Goal: Task Accomplishment & Management: Use online tool/utility

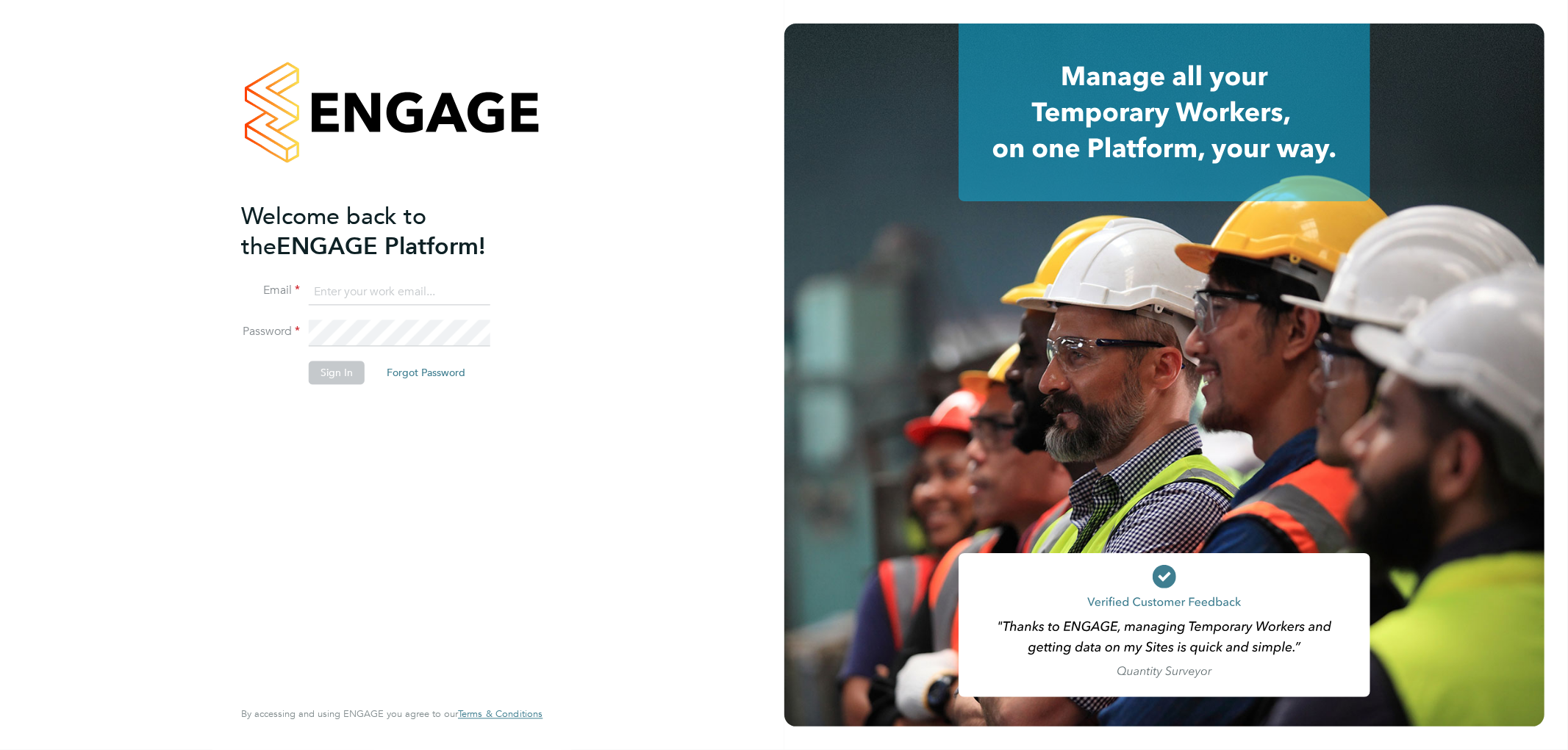
type input "ricky.knight@carmichaeluk.com"
click at [338, 372] on button "Sign In" at bounding box center [336, 373] width 56 height 24
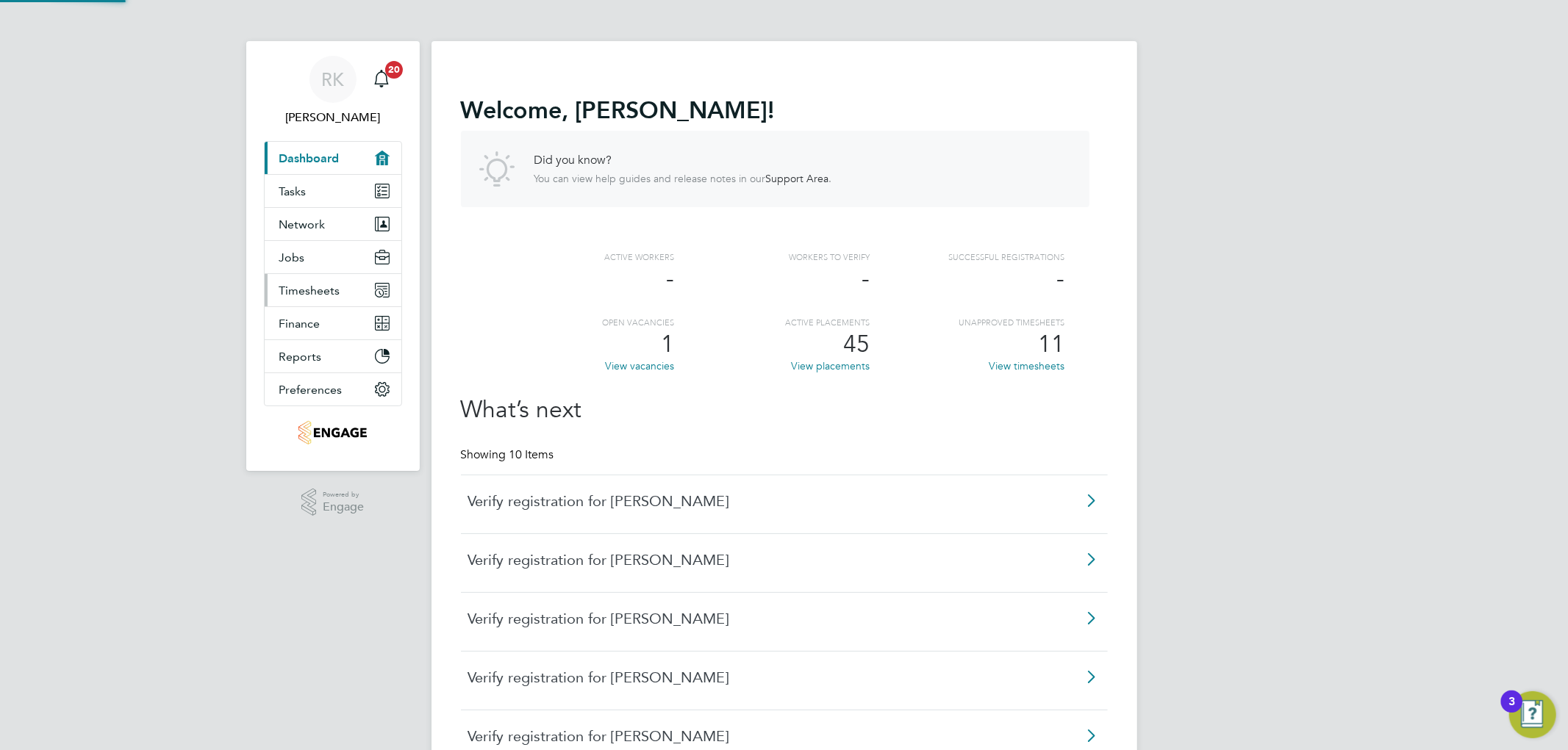
click at [331, 284] on span "Timesheets" at bounding box center [309, 291] width 61 height 14
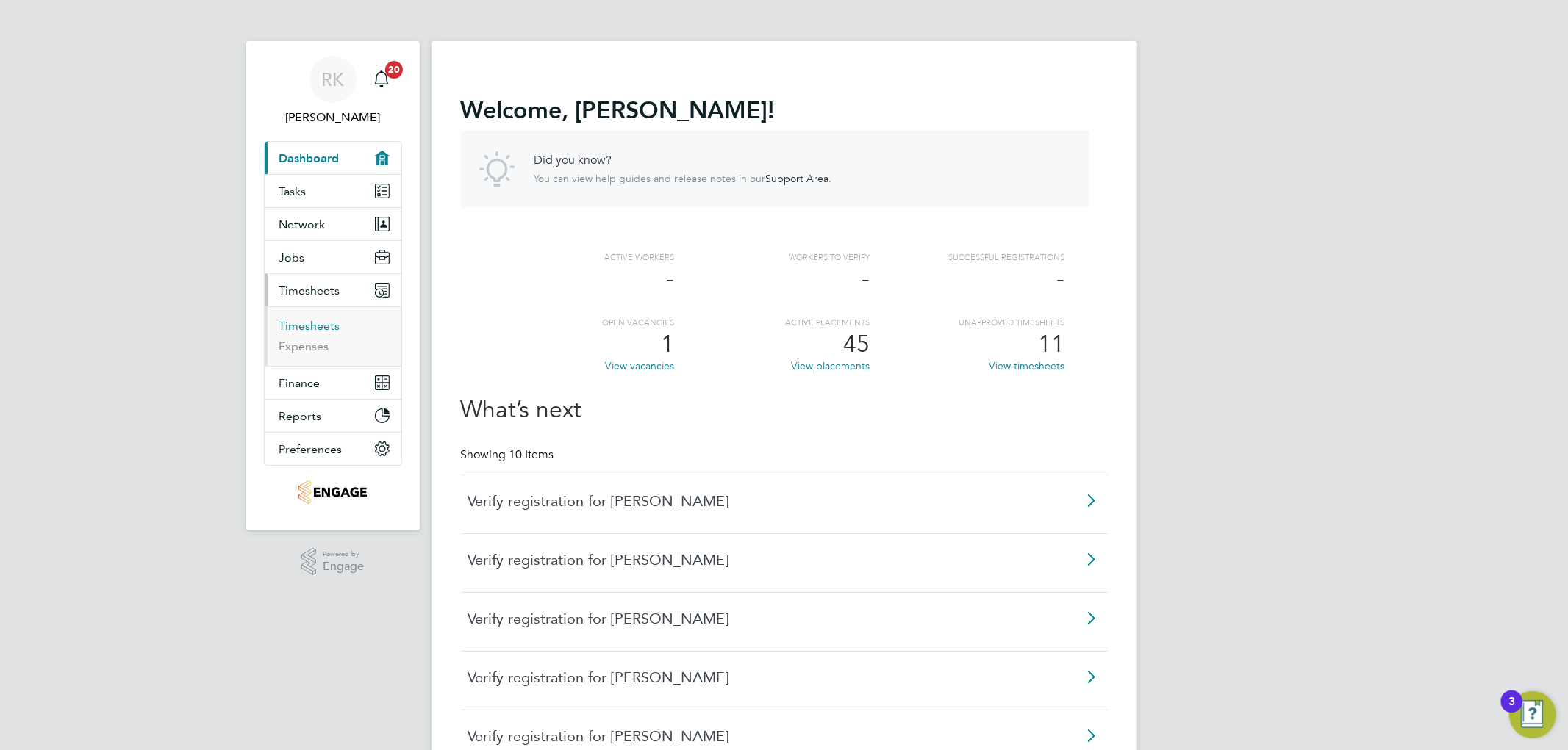
click at [314, 326] on link "Timesheets" at bounding box center [309, 326] width 61 height 14
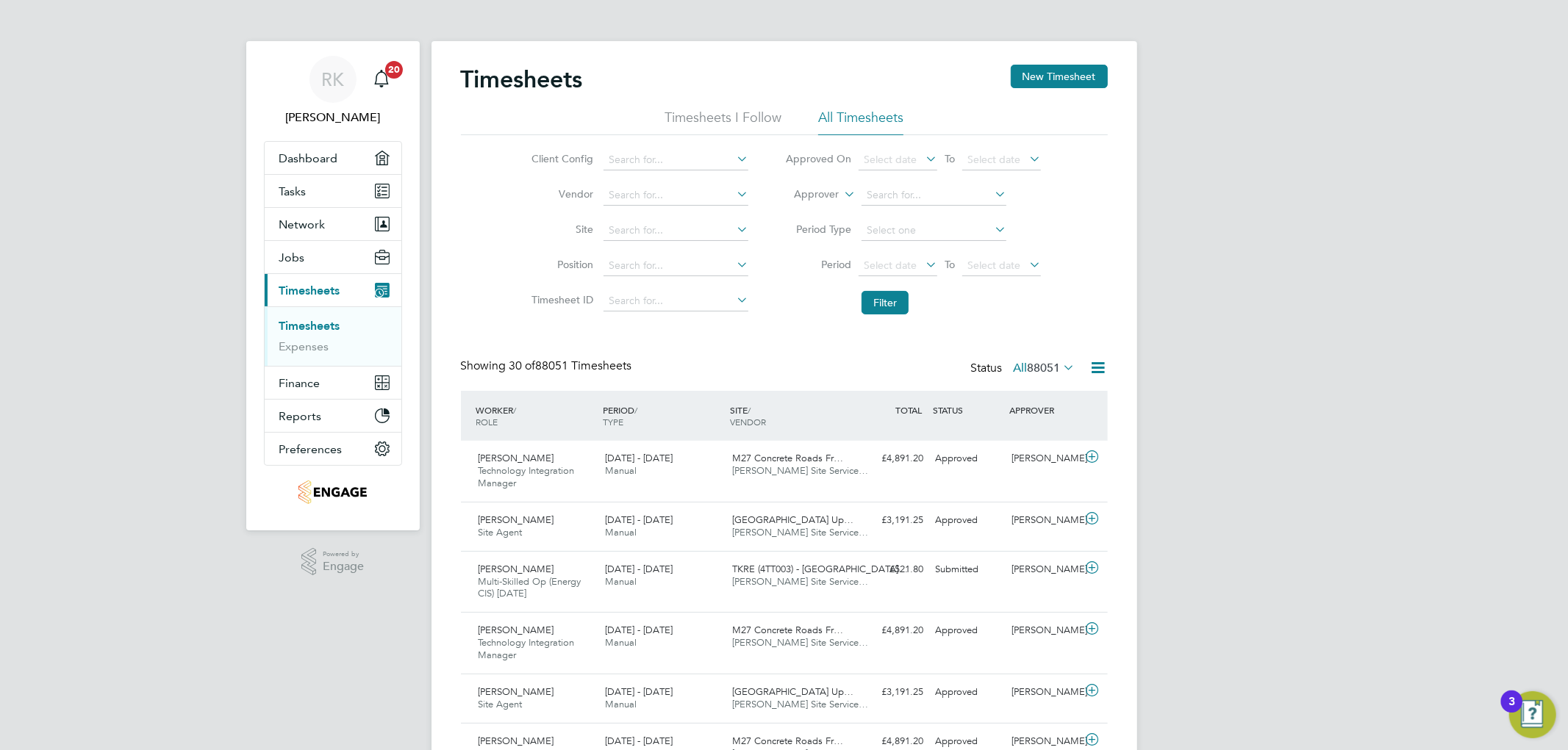
click at [841, 193] on icon at bounding box center [841, 190] width 0 height 14
click at [823, 211] on li "Worker" at bounding box center [803, 211] width 73 height 19
click at [887, 197] on input at bounding box center [934, 195] width 145 height 21
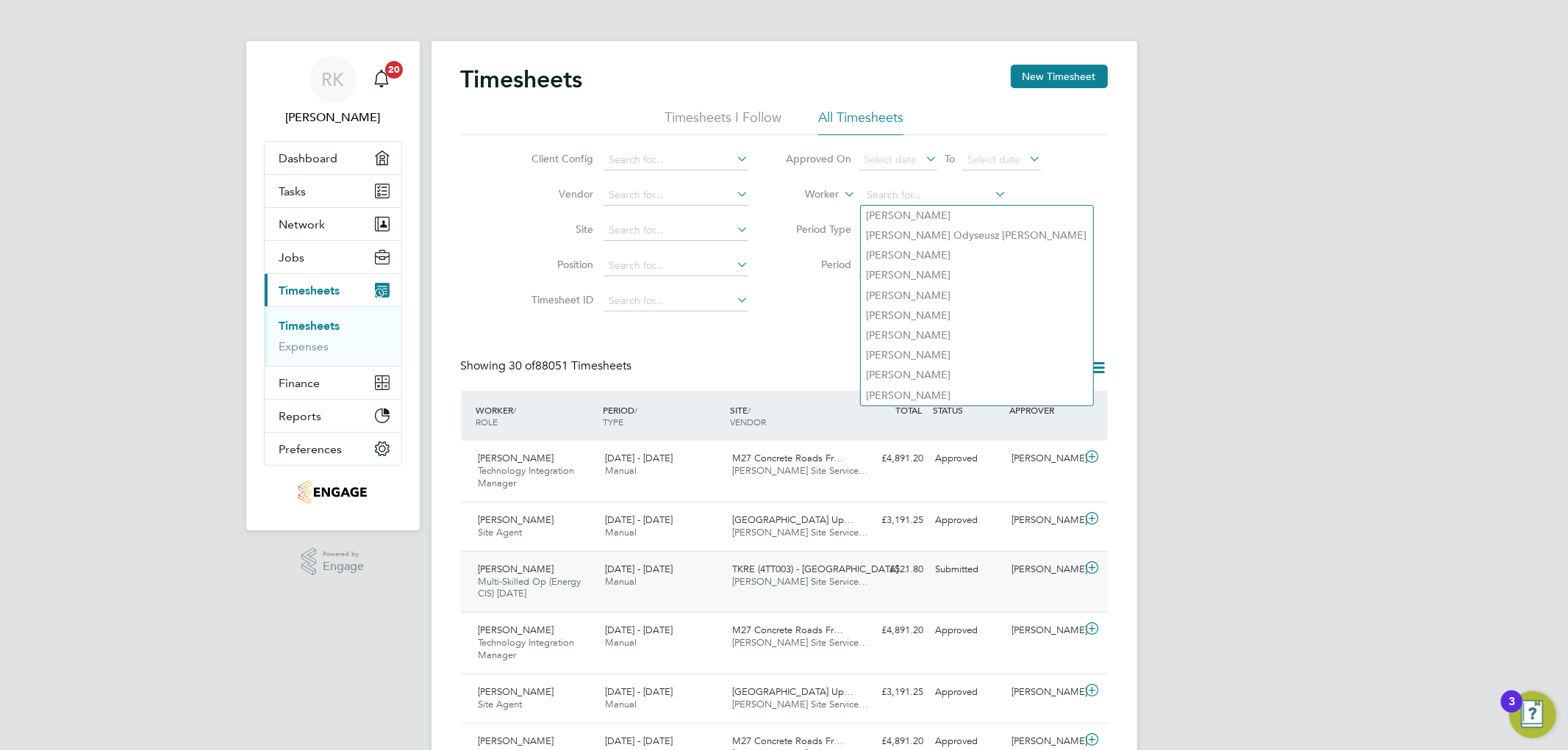
click at [850, 604] on div "[PERSON_NAME] Multi-Skilled Op (Energy CIS) [DATE] - [DATE] [DATE] - [DATE] Man…" at bounding box center [784, 582] width 647 height 62
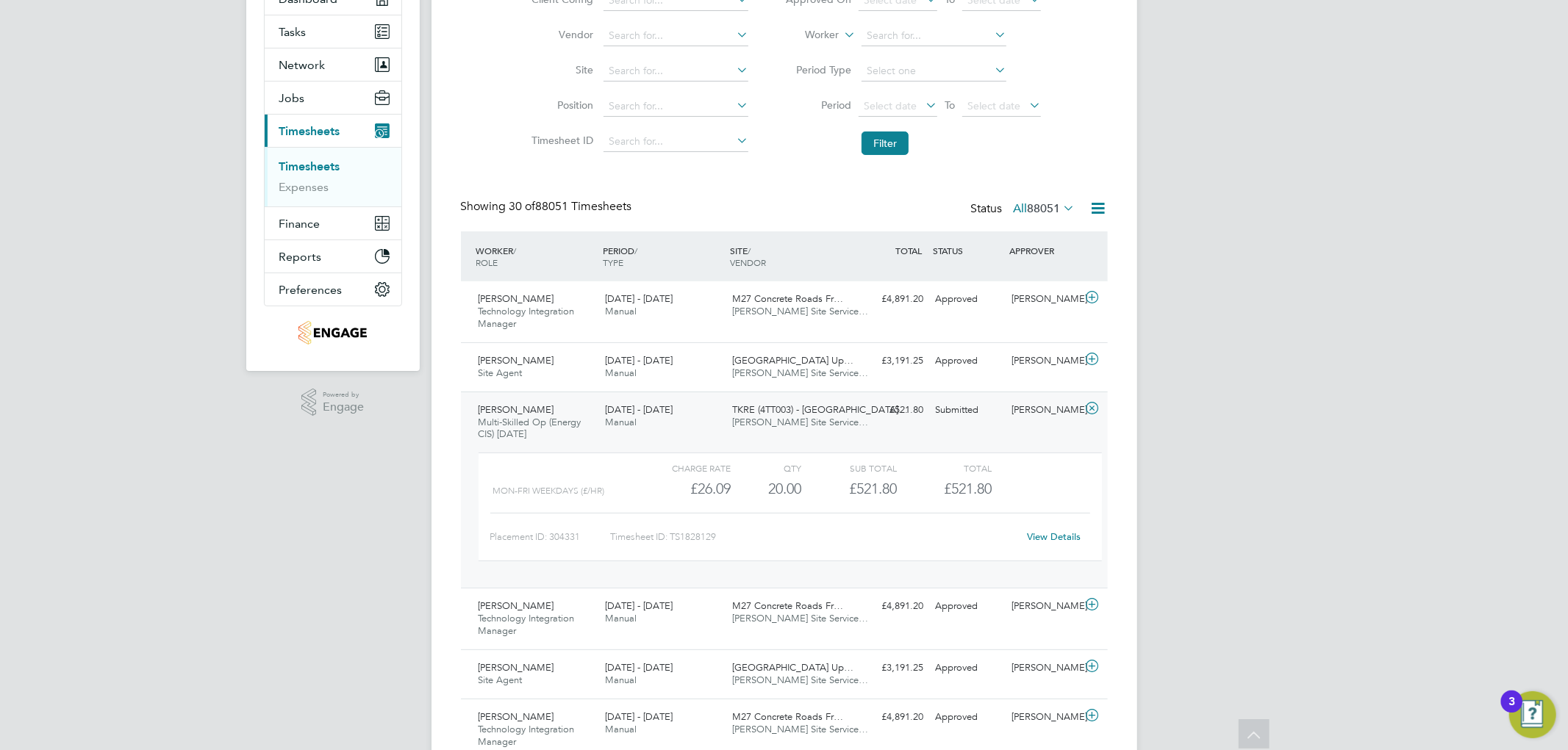
click at [1053, 539] on link "View Details" at bounding box center [1054, 537] width 54 height 13
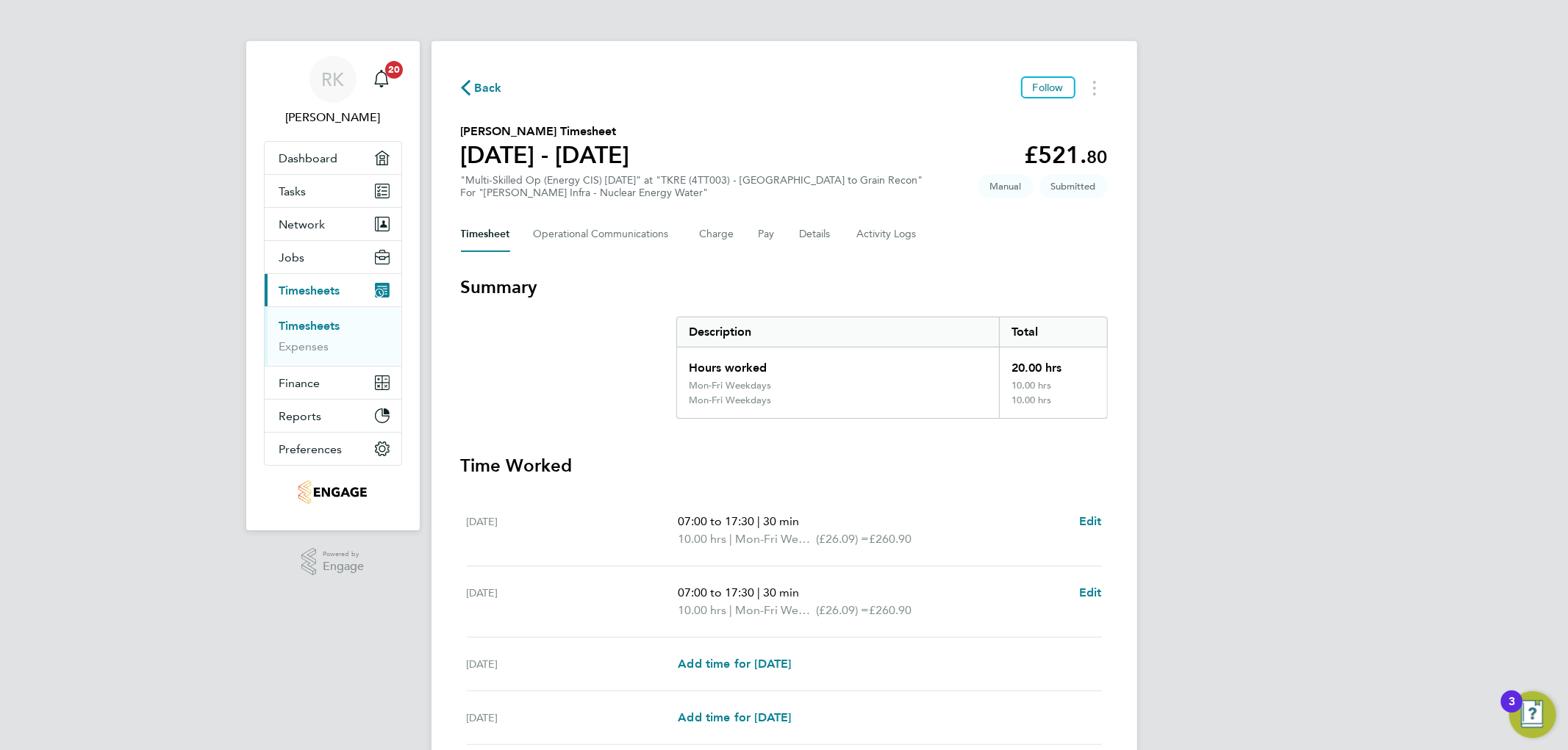
click at [490, 75] on div "Back Follow [PERSON_NAME] Timesheet [DATE] - [DATE] £521. 80 "Multi-Skilled Op …" at bounding box center [784, 446] width 706 height 810
click at [484, 88] on span "Back" at bounding box center [489, 88] width 27 height 17
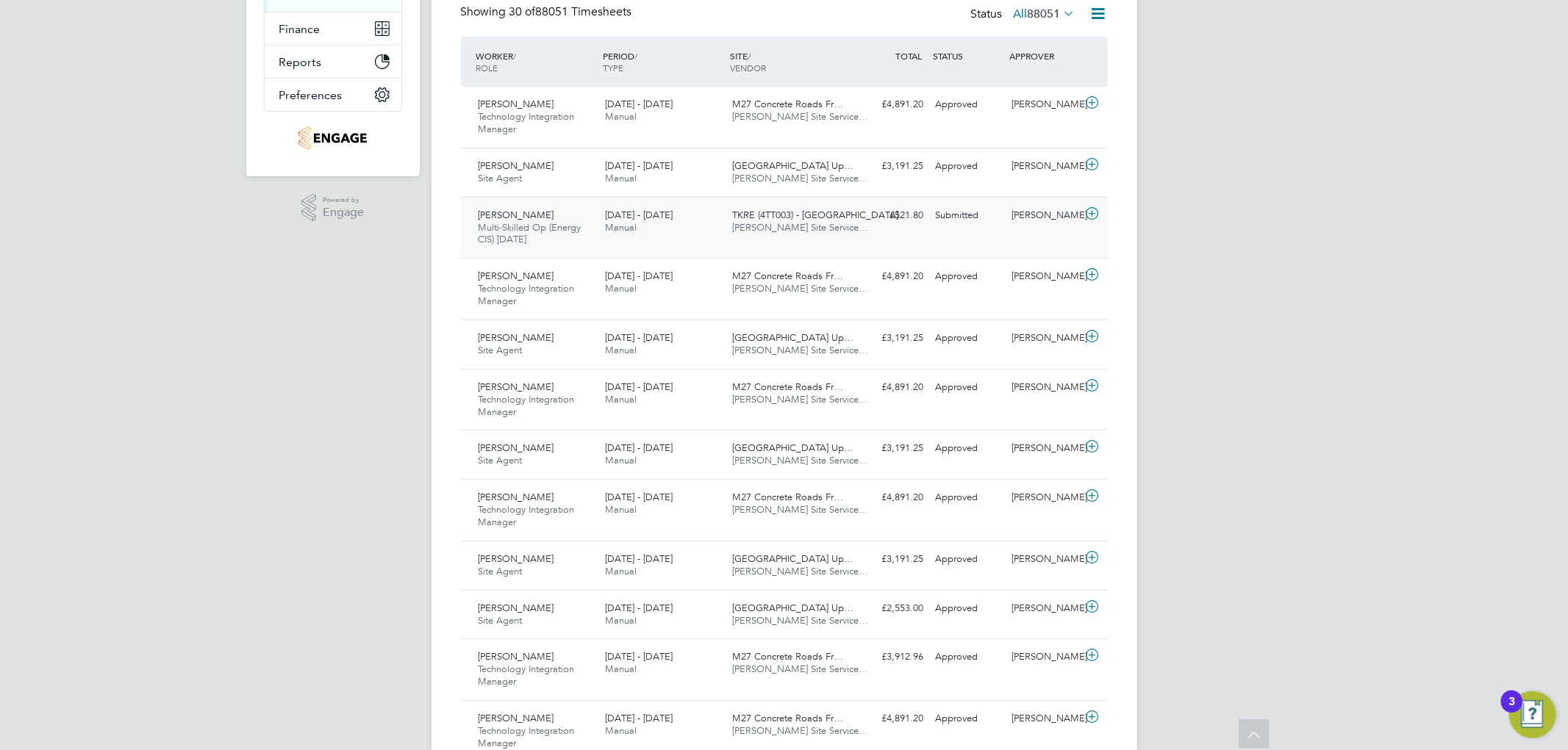
click at [1033, 220] on div "[PERSON_NAME]" at bounding box center [1043, 215] width 76 height 25
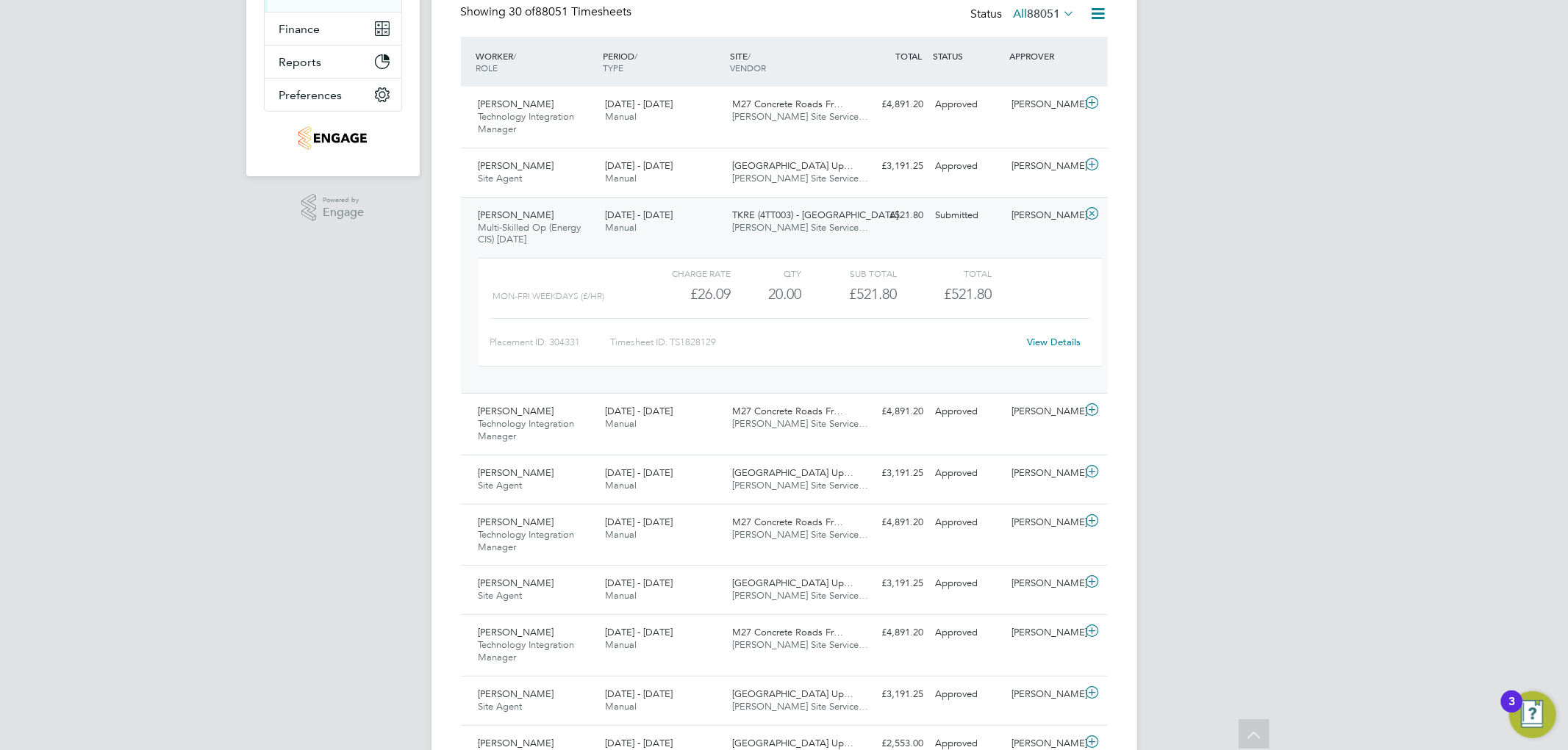
click at [1051, 342] on link "View Details" at bounding box center [1054, 342] width 54 height 13
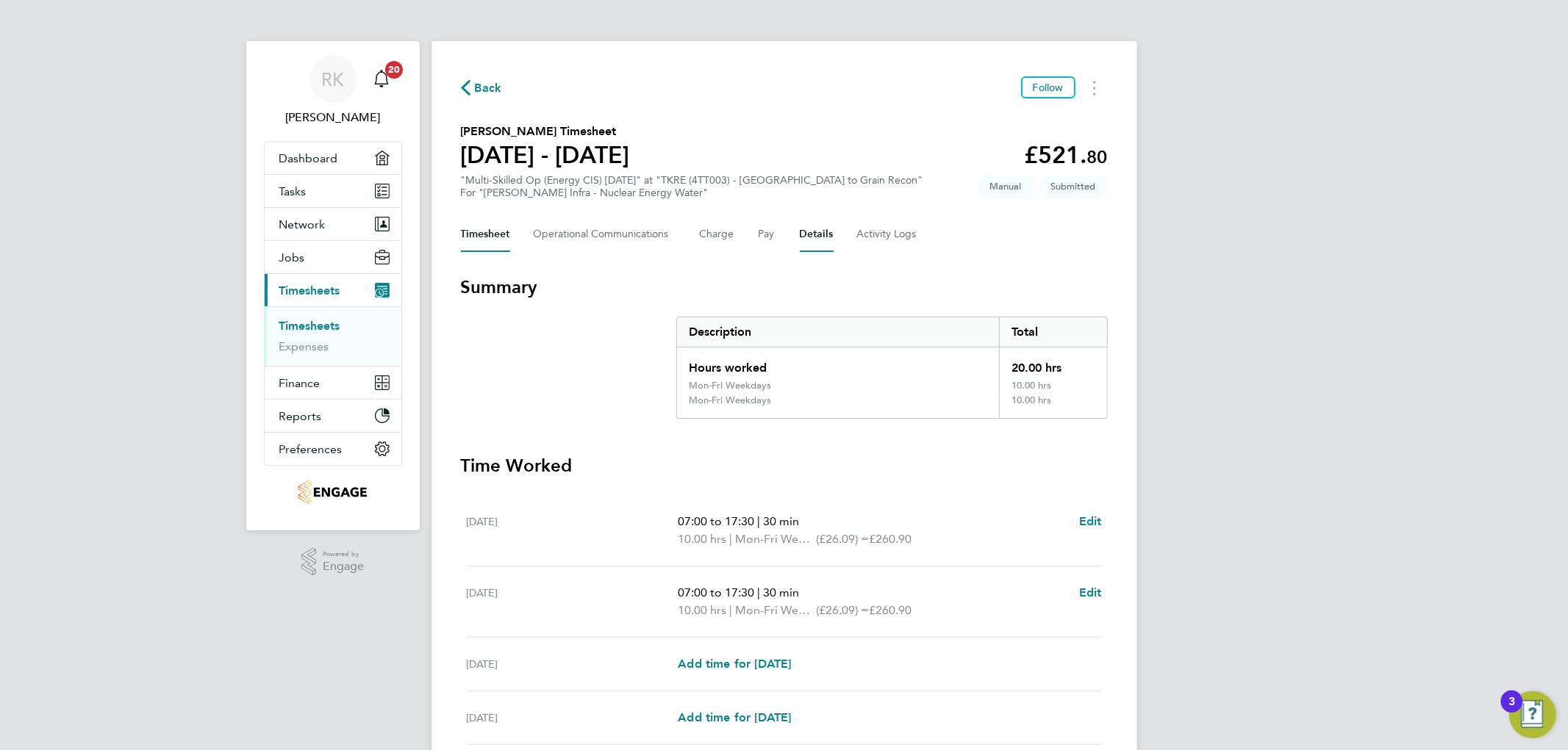
click at [819, 236] on button "Details" at bounding box center [816, 234] width 34 height 35
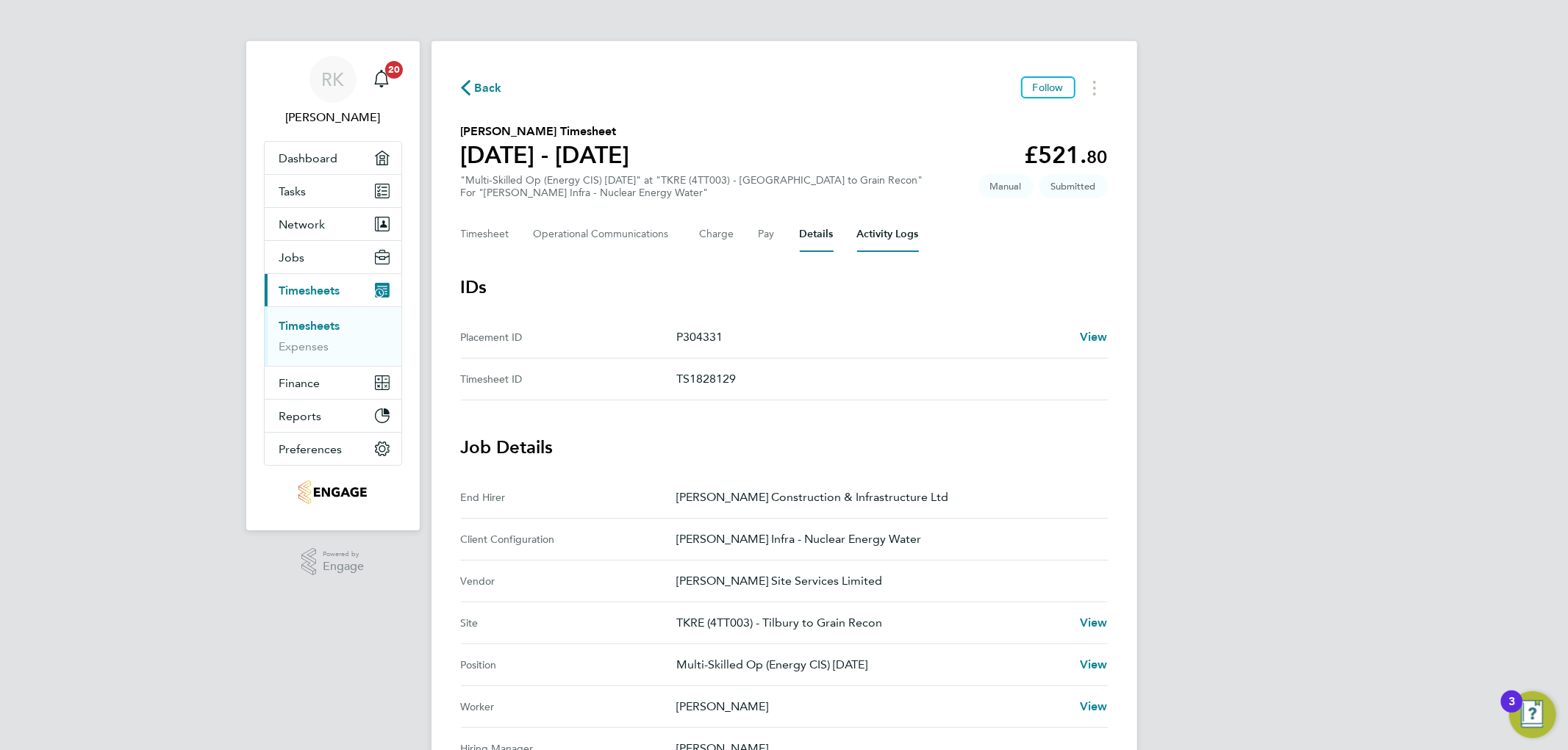
click at [878, 235] on Logs-tab "Activity Logs" at bounding box center [888, 234] width 62 height 35
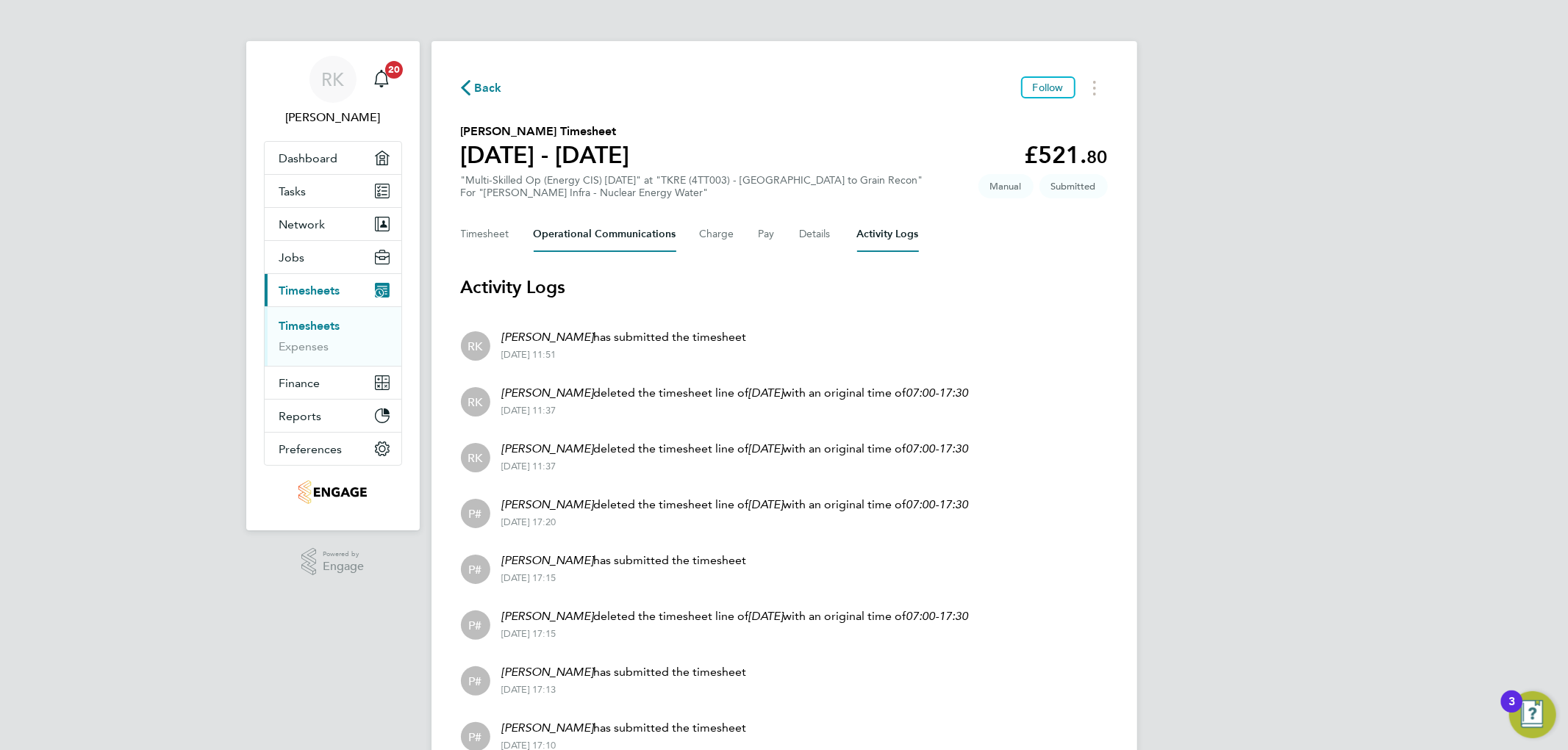
click at [622, 230] on Communications-tab "Operational Communications" at bounding box center [605, 234] width 142 height 35
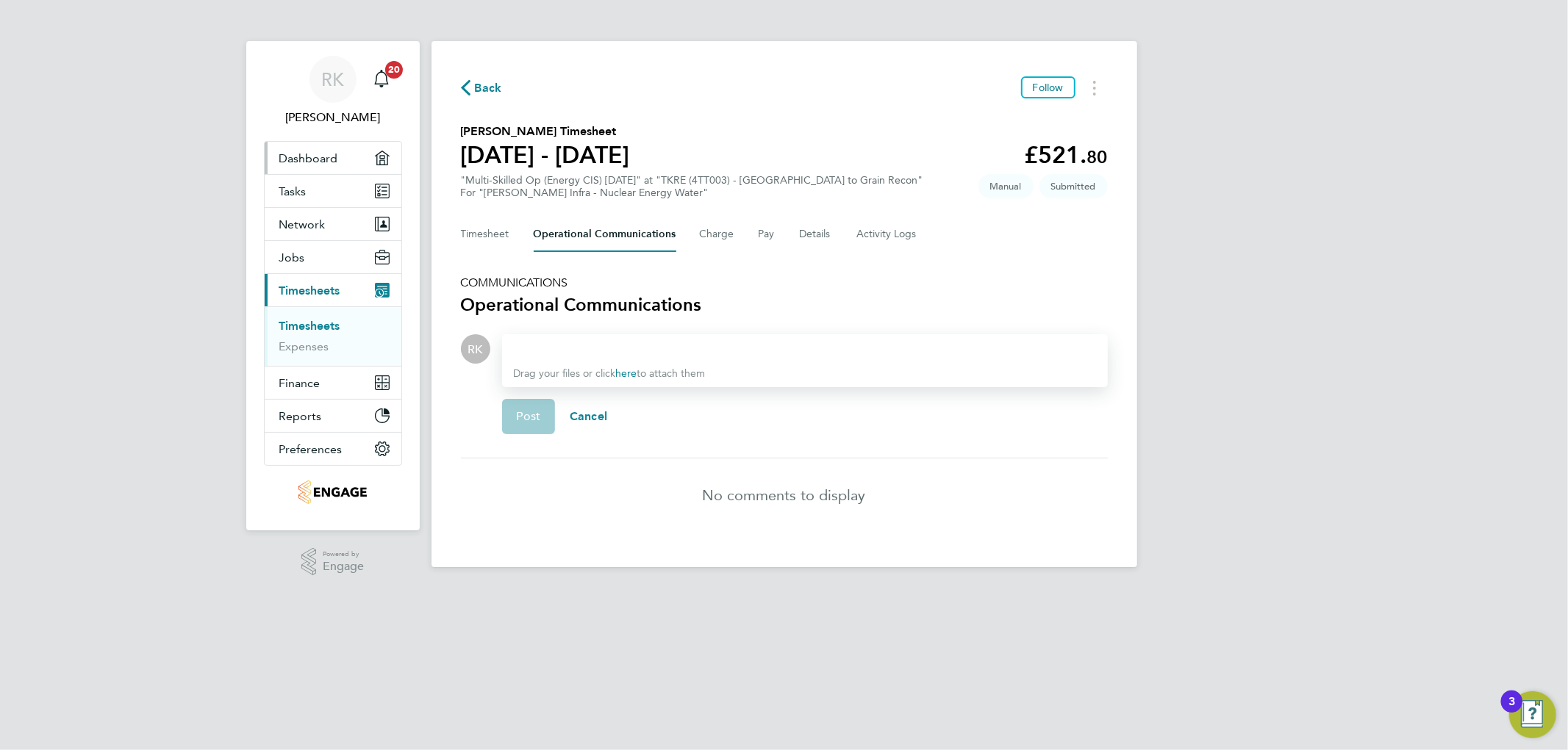
click at [312, 157] on span "Dashboard" at bounding box center [308, 159] width 59 height 14
